Goal: Information Seeking & Learning: Learn about a topic

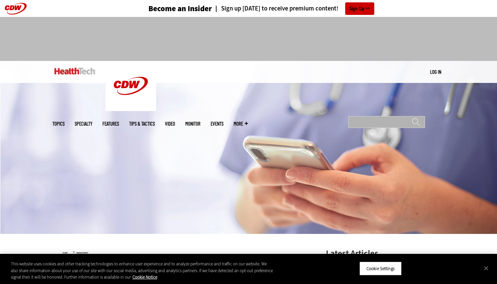
click at [372, 116] on input "Search" at bounding box center [386, 122] width 77 height 12
type input "**********"
click at [416, 118] on input "******" at bounding box center [416, 125] width 8 height 14
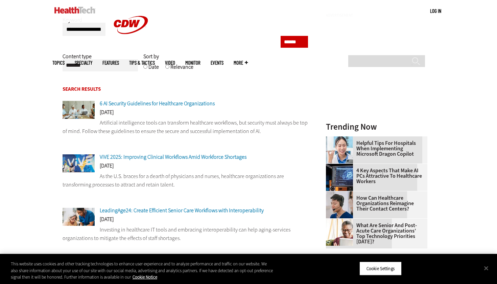
scroll to position [94, 0]
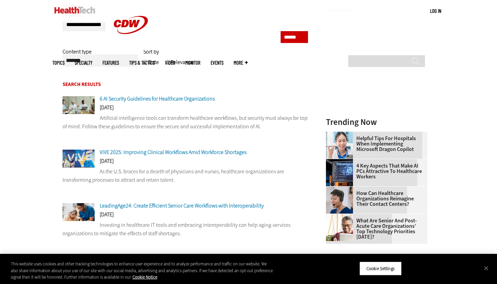
click at [171, 154] on span "ViVE 2025: Improving Clinical Workflows Amid Workforce Shortages" at bounding box center [173, 151] width 147 height 7
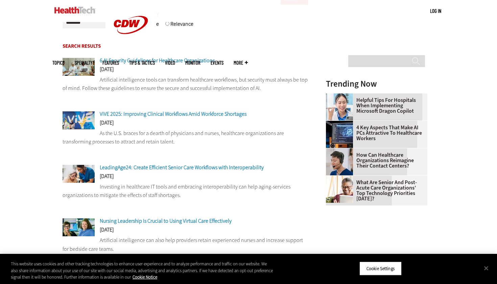
scroll to position [115, 0]
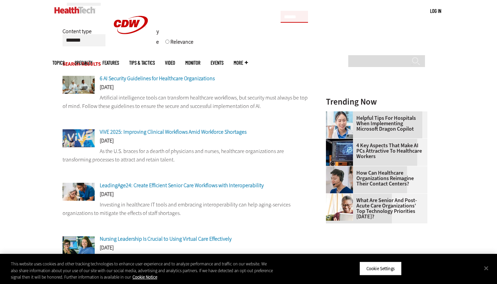
click at [143, 80] on span "6 AI Security Guidelines for Healthcare Organizations" at bounding box center [157, 78] width 115 height 7
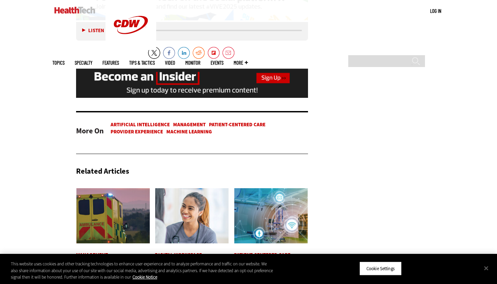
scroll to position [1518, 0]
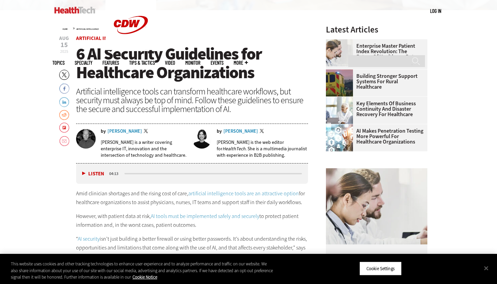
scroll to position [225, 0]
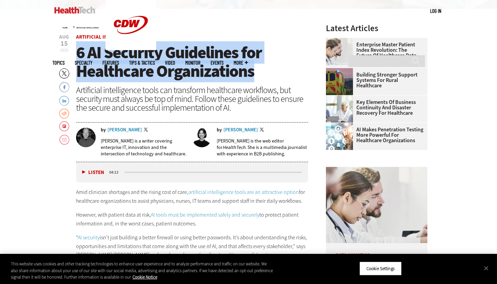
drag, startPoint x: 256, startPoint y: 72, endPoint x: 79, endPoint y: 55, distance: 177.7
click at [79, 55] on h1 "6 AI Security Guidelines for Healthcare Organizations" at bounding box center [192, 61] width 232 height 37
copy span "6 AI Security Guidelines for Healthcare Organizations"
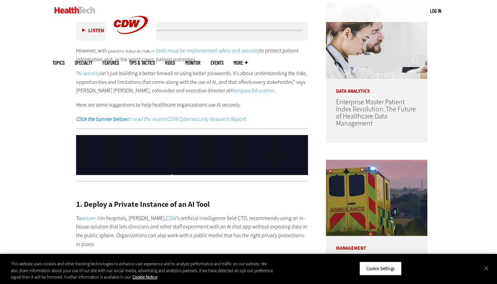
scroll to position [415, 0]
